Goal: Complete application form

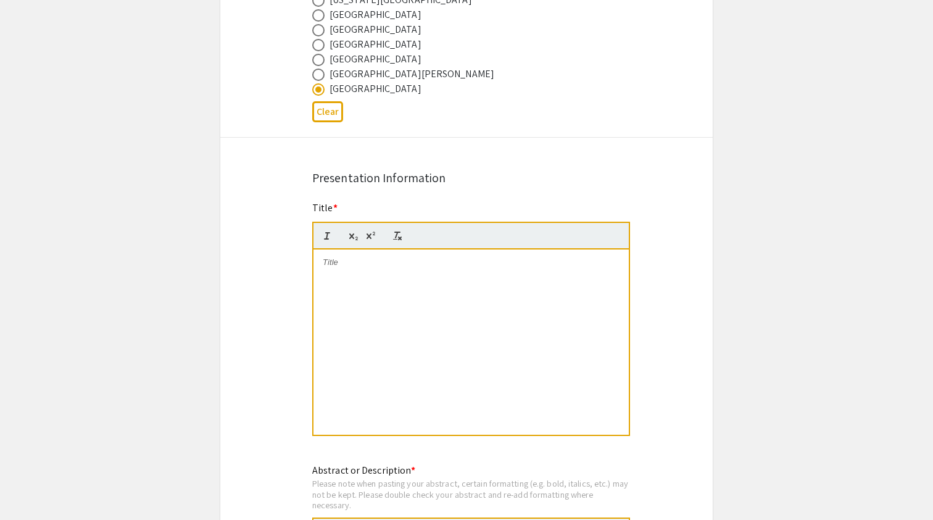
scroll to position [811, 0]
type input "[PERSON_NAME]"
click at [357, 306] on div at bounding box center [471, 342] width 315 height 185
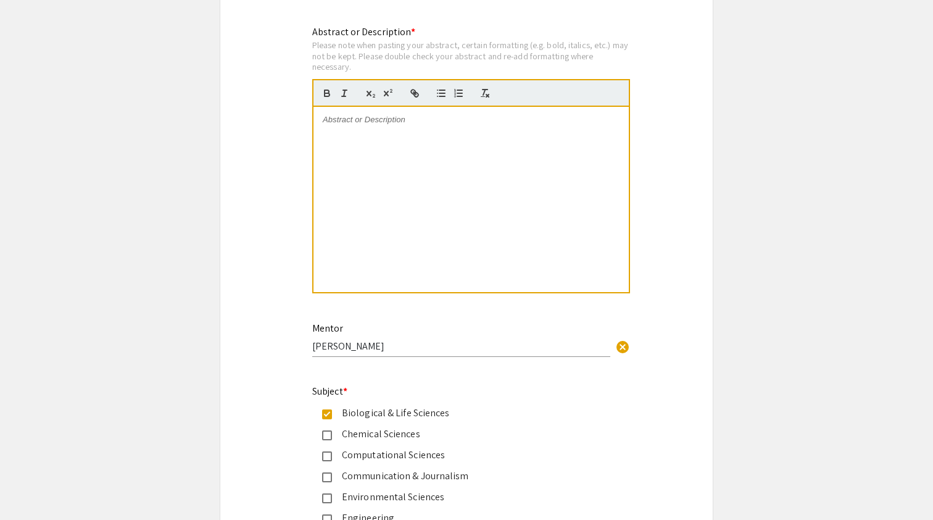
scroll to position [1273, 0]
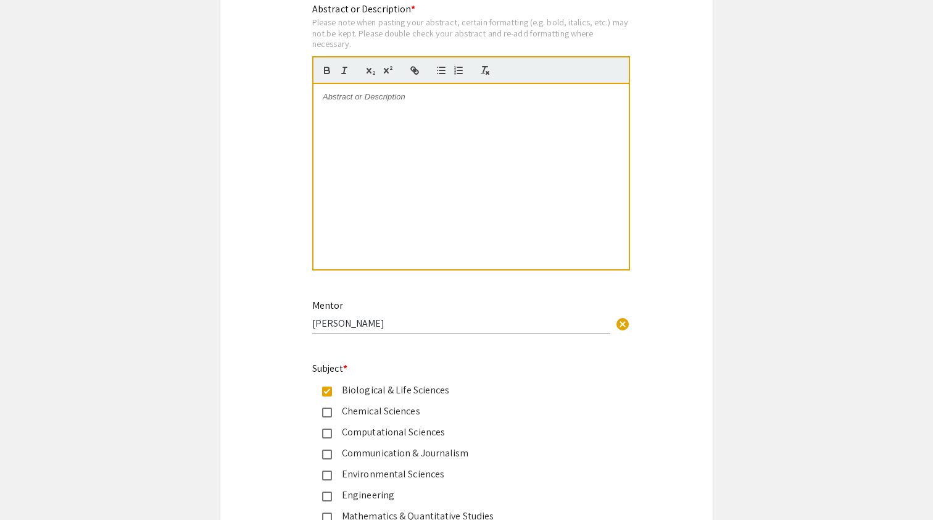
click at [482, 221] on div at bounding box center [471, 176] width 315 height 185
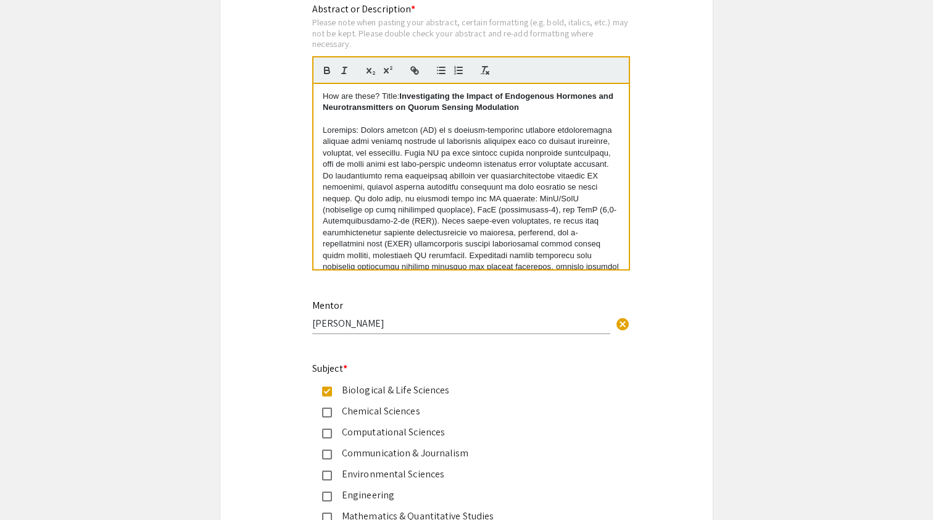
scroll to position [0, 0]
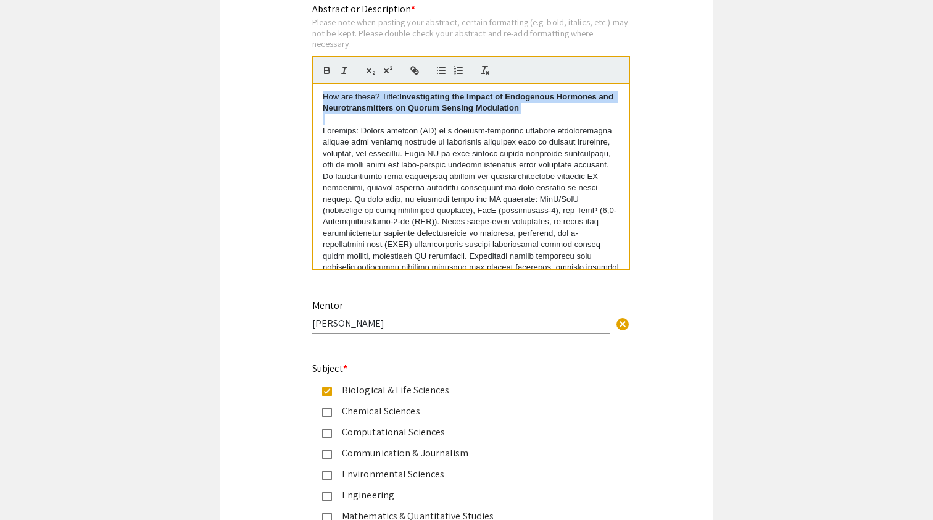
drag, startPoint x: 538, startPoint y: 120, endPoint x: 282, endPoint y: 73, distance: 260.5
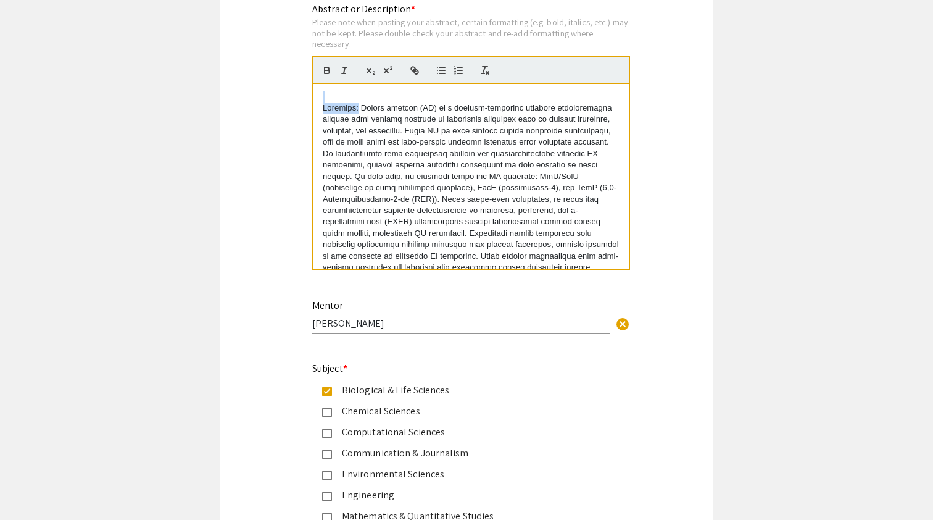
drag, startPoint x: 355, startPoint y: 108, endPoint x: 303, endPoint y: 93, distance: 53.9
click at [303, 93] on div "Abstract or Description * Please note when pasting your abstract, certain forma…" at bounding box center [466, 144] width 327 height 285
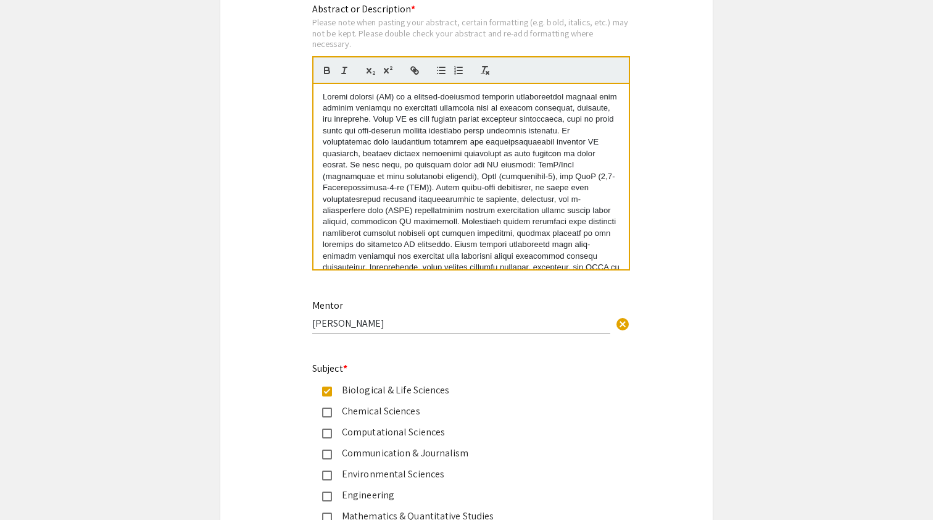
click at [427, 164] on p at bounding box center [471, 211] width 297 height 240
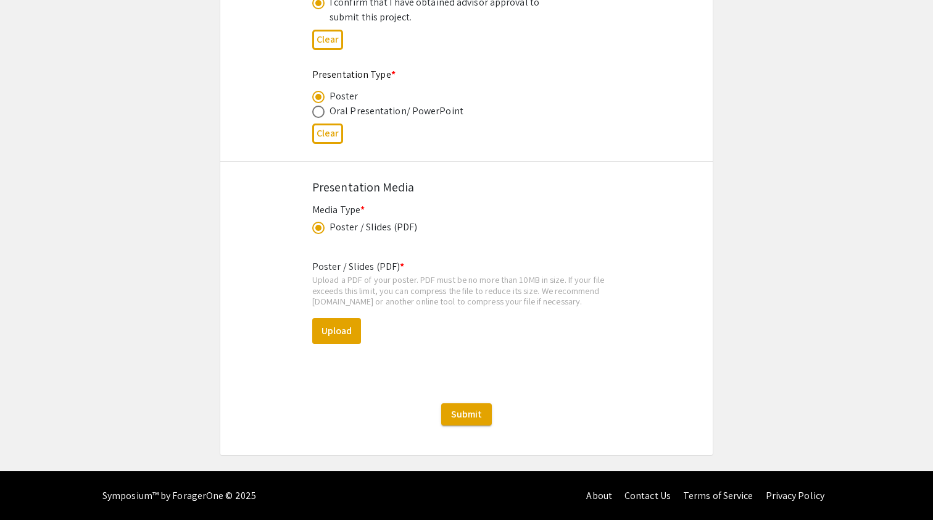
scroll to position [1967, 0]
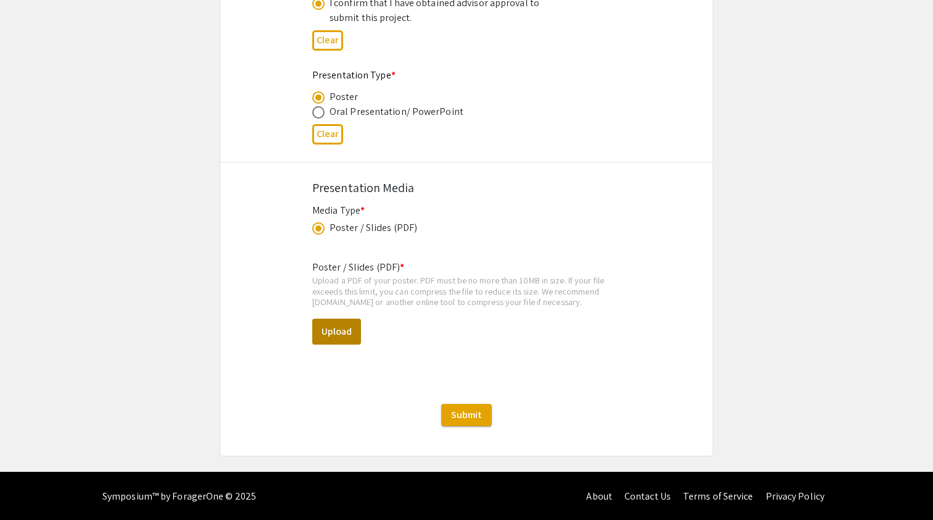
click at [341, 330] on button "Upload" at bounding box center [336, 332] width 49 height 26
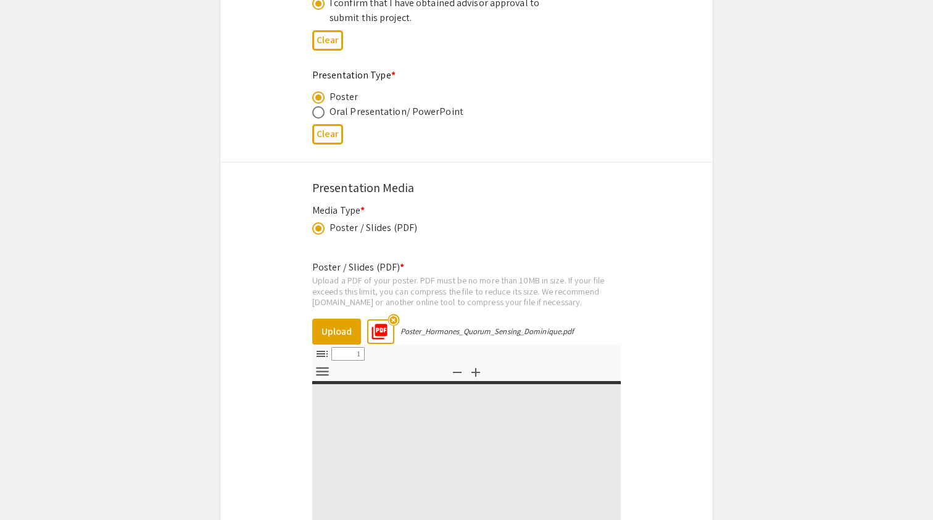
select select "custom"
type input "0"
select select "custom"
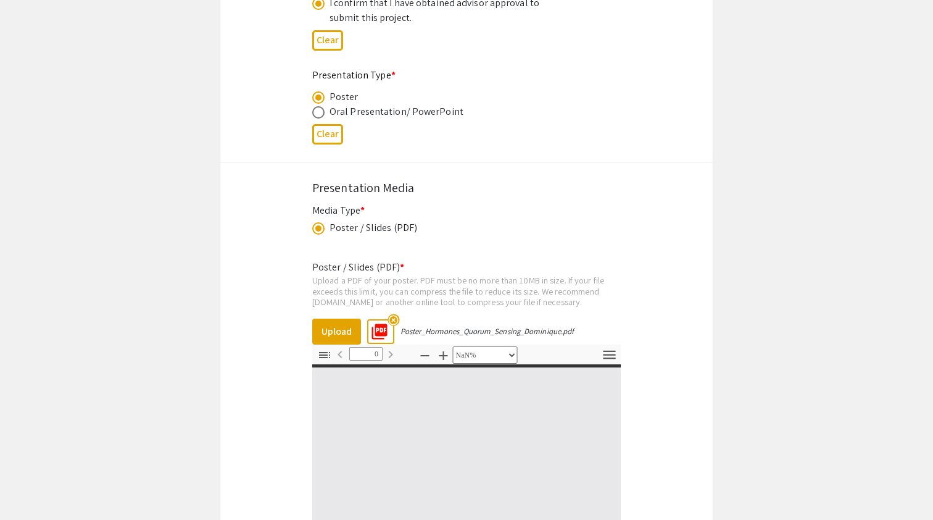
type input "1"
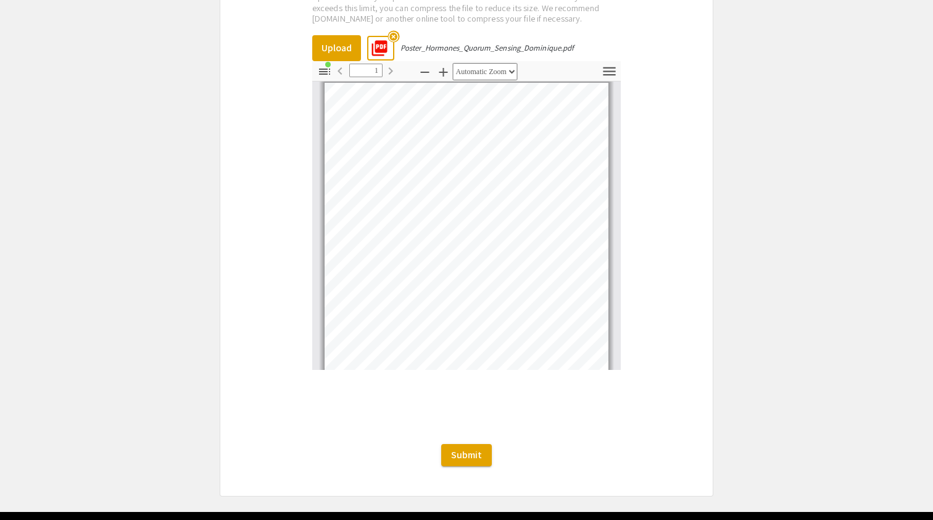
scroll to position [0, 0]
drag, startPoint x: 615, startPoint y: 365, endPoint x: 626, endPoint y: 508, distance: 143.0
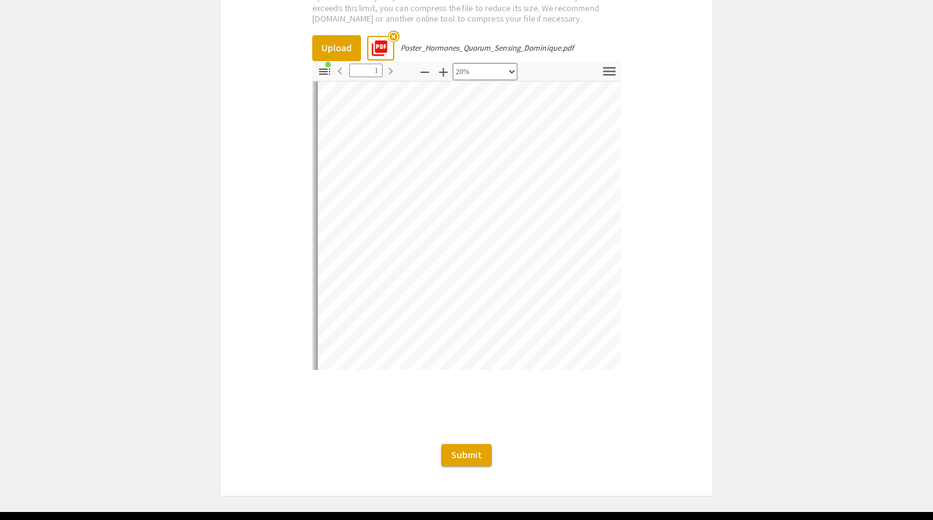
scroll to position [107, 0]
select select "custom"
